Goal: Task Accomplishment & Management: Use online tool/utility

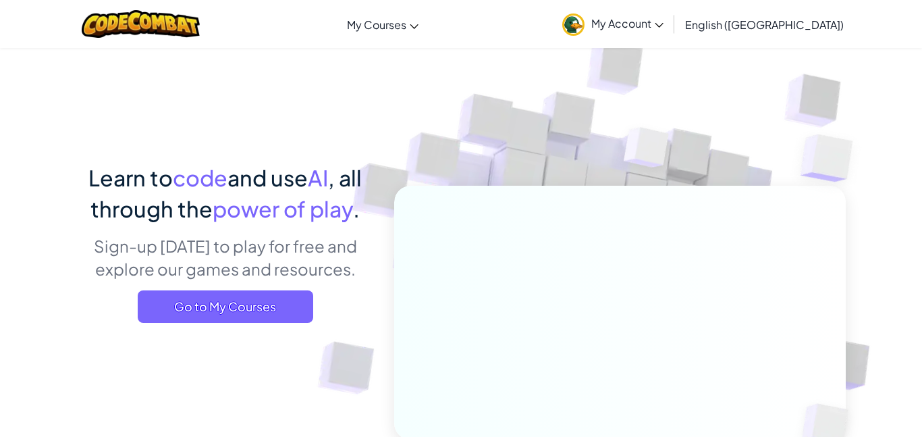
click at [239, 273] on p "Sign-up [DATE] to play for free and explore our games and resources." at bounding box center [225, 257] width 298 height 46
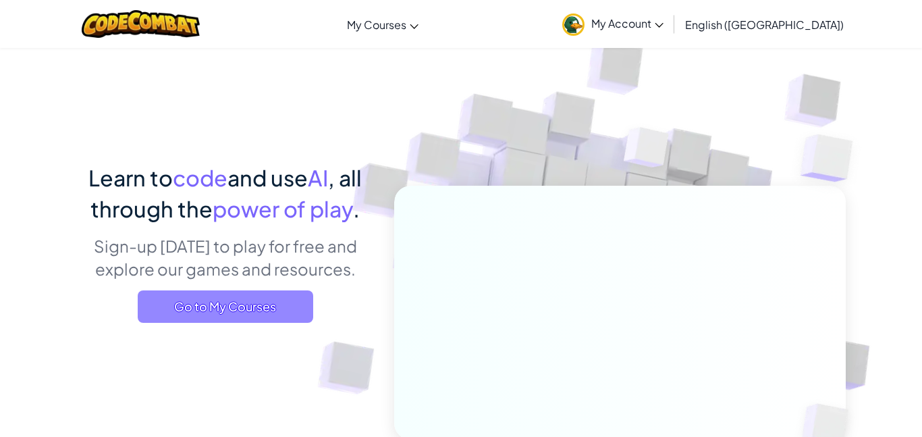
click at [226, 307] on span "Go to My Courses" at bounding box center [226, 306] width 176 height 32
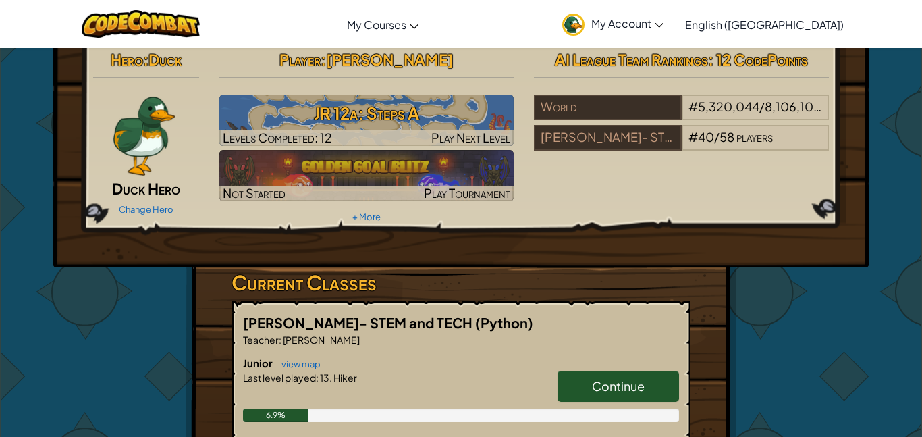
scroll to position [10, 0]
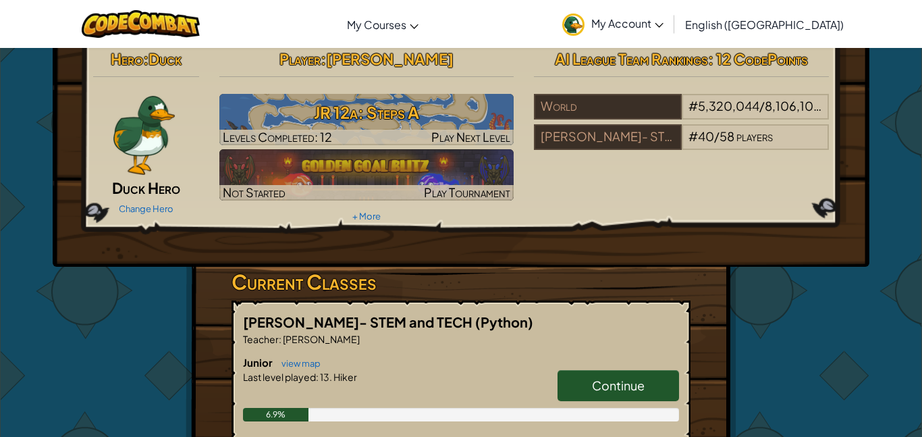
click at [620, 383] on span "Continue" at bounding box center [618, 385] width 53 height 16
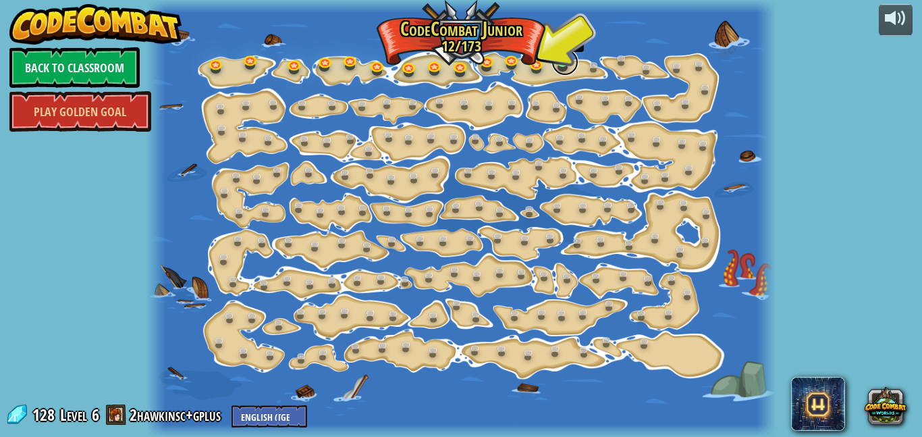
click at [561, 65] on link at bounding box center [565, 62] width 27 height 27
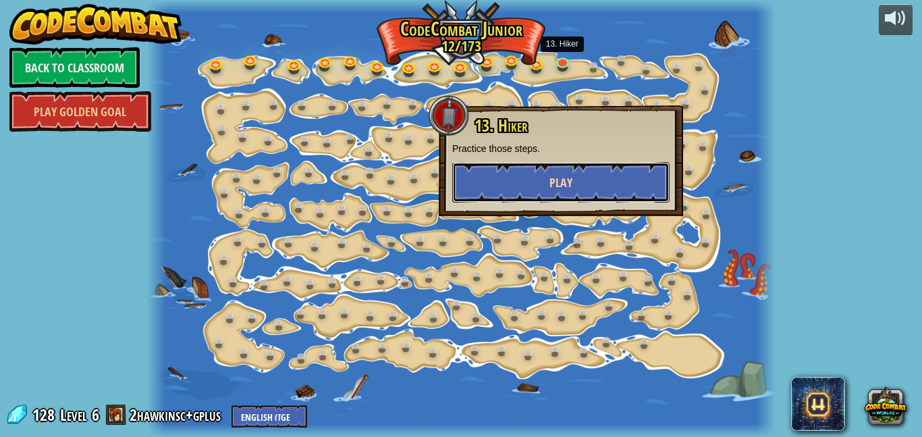
click at [514, 186] on button "Play" at bounding box center [560, 182] width 217 height 41
